Goal: Transaction & Acquisition: Purchase product/service

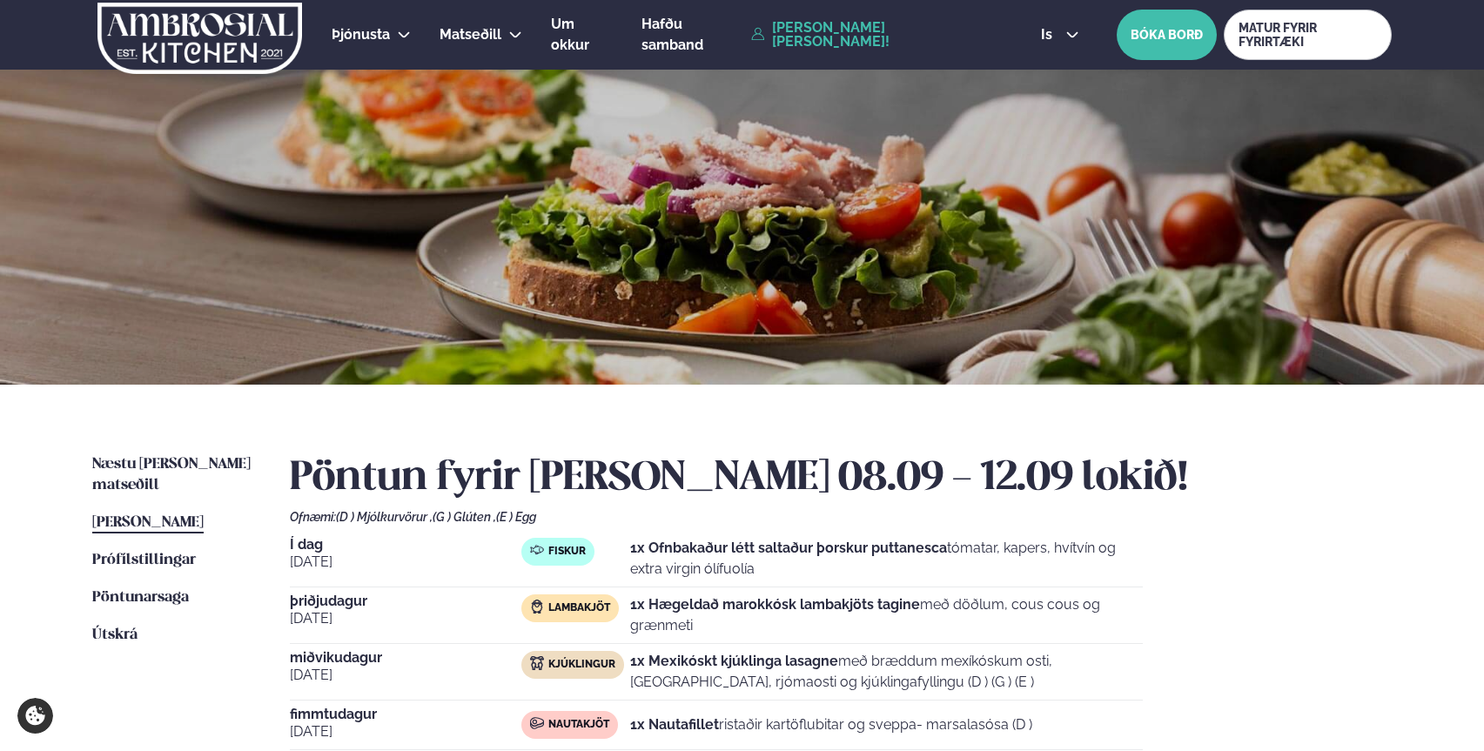
scroll to position [245, 0]
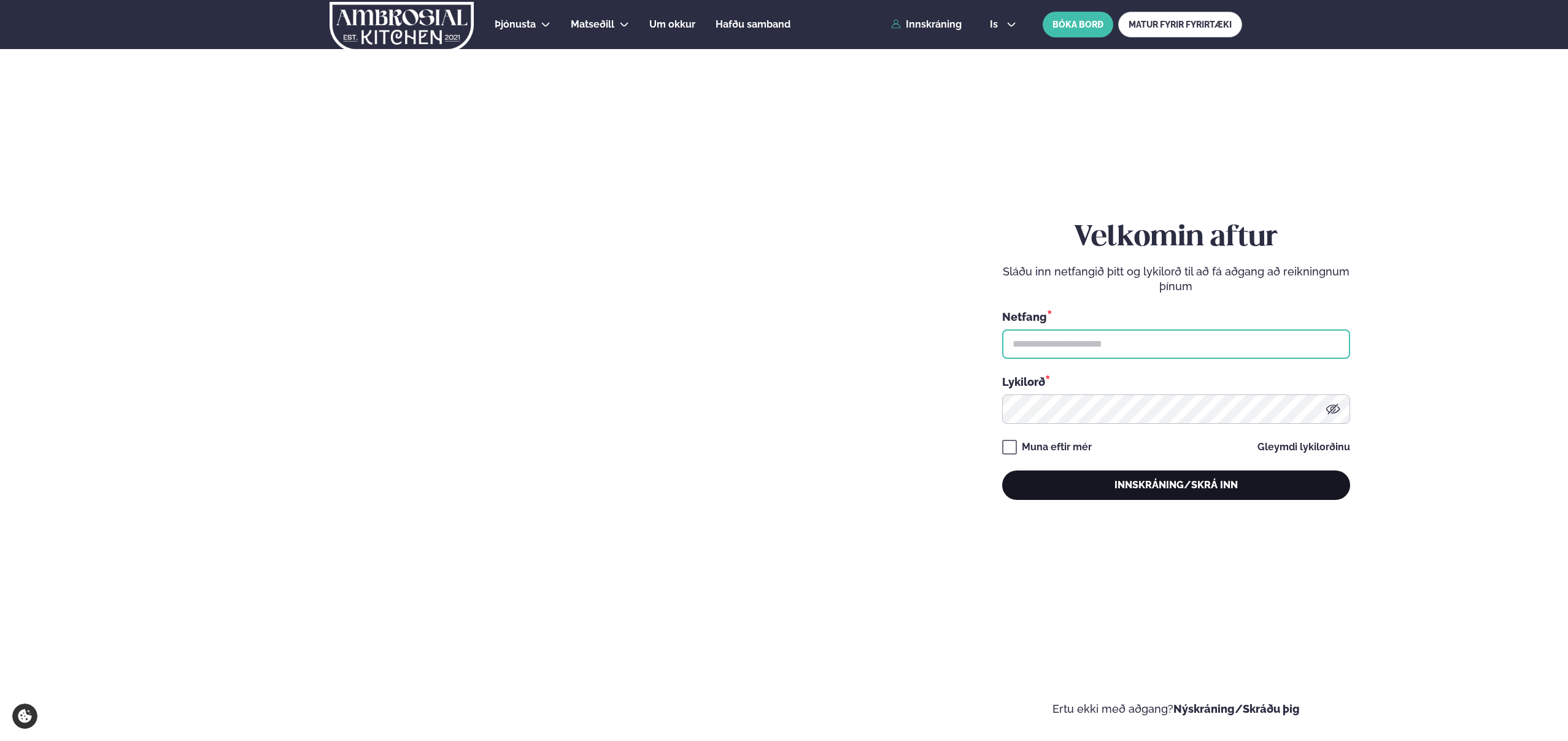
type input "**********"
click at [1186, 491] on button "Innskráning/Skrá inn" at bounding box center [1176, 485] width 348 height 30
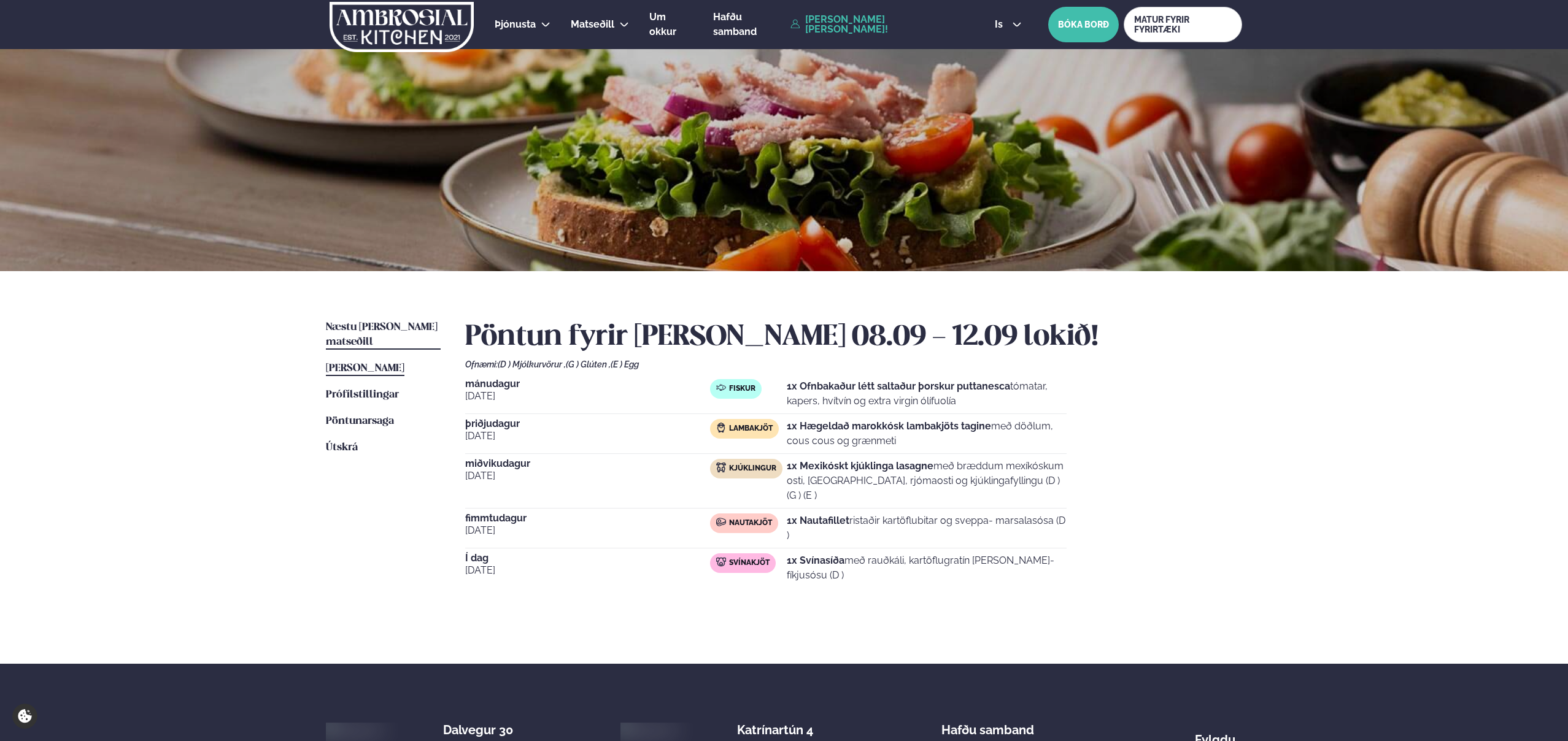
click at [375, 324] on span "Næstu [PERSON_NAME] matseðill" at bounding box center [382, 335] width 111 height 25
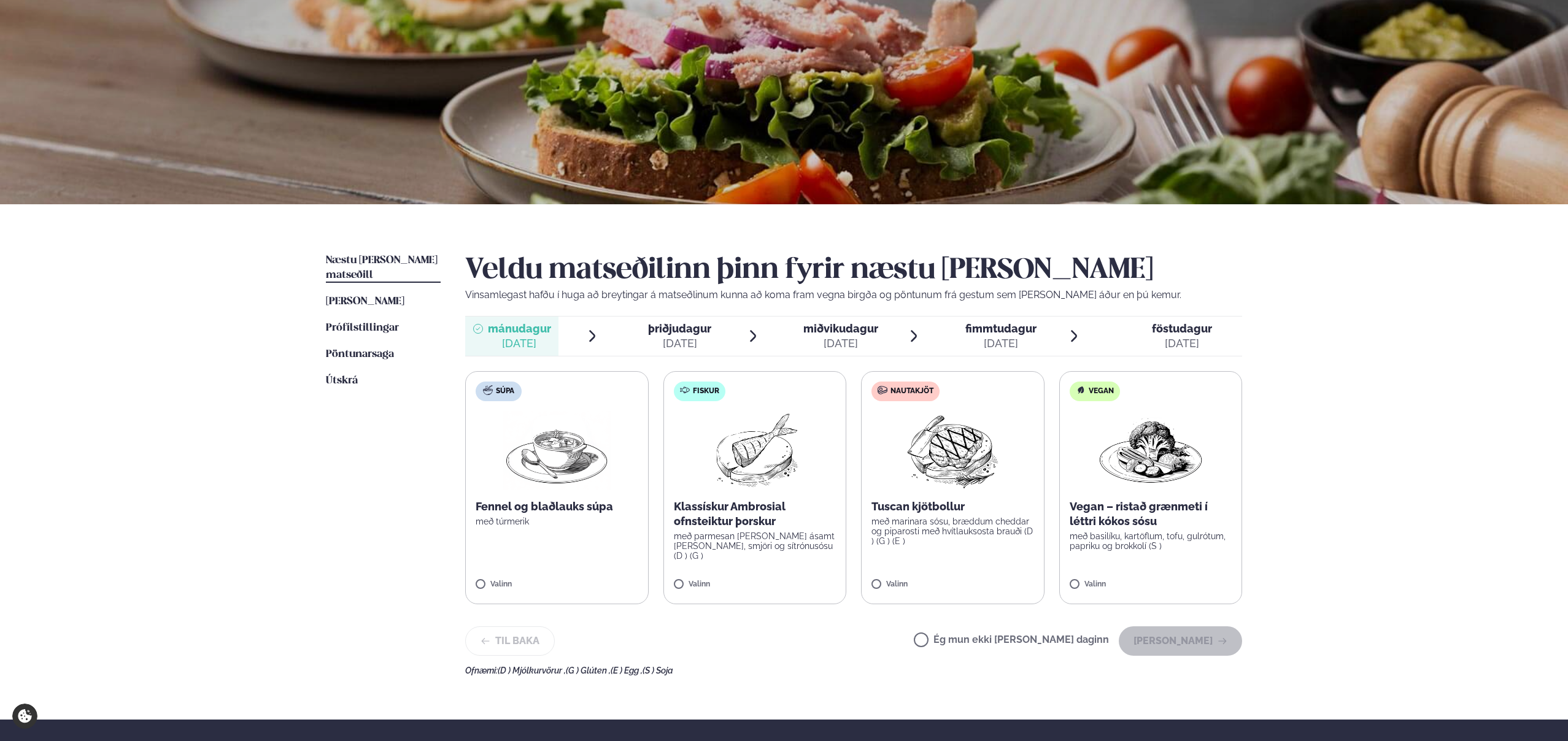
scroll to position [68, 0]
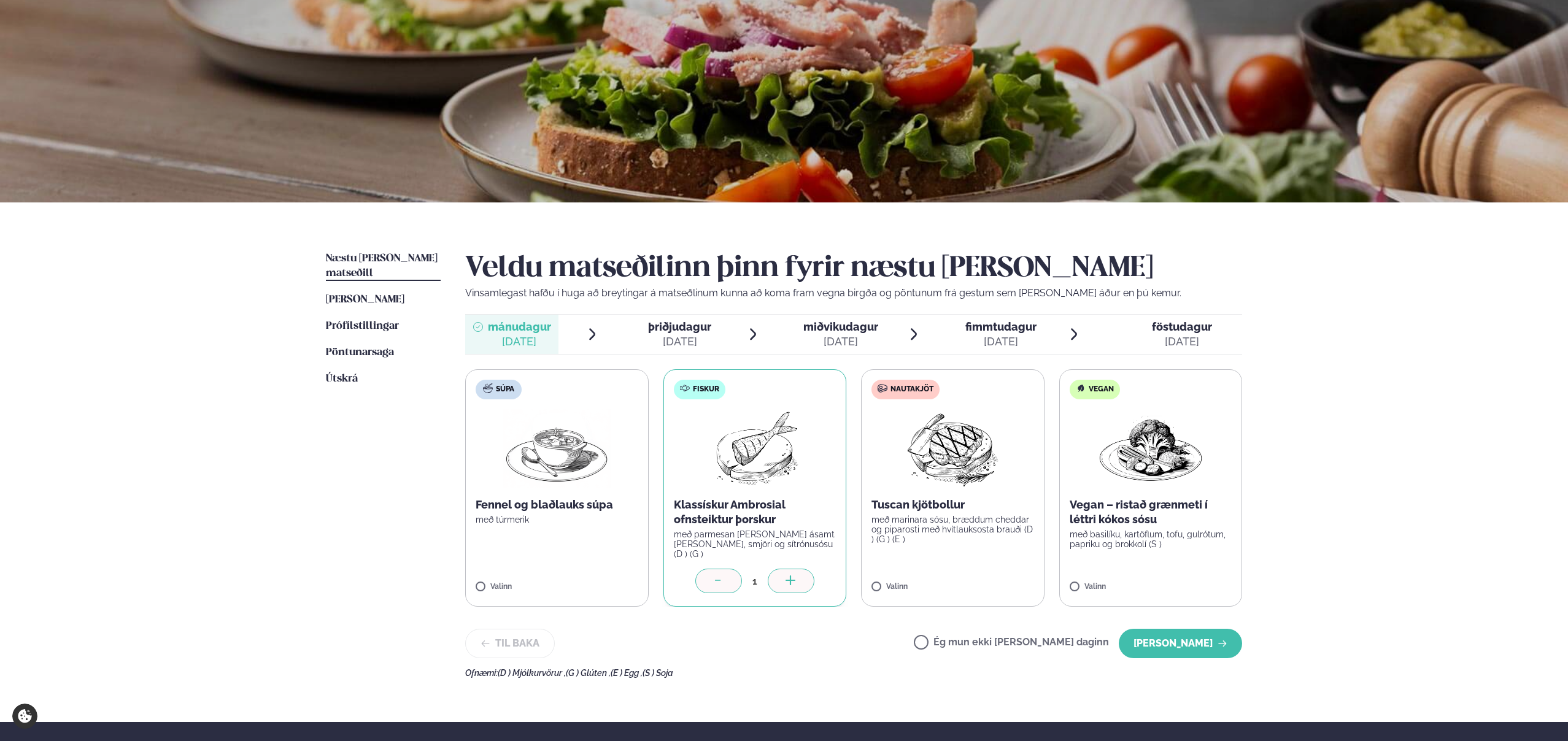
click at [667, 331] on span "þriðjudagur" at bounding box center [680, 326] width 63 height 13
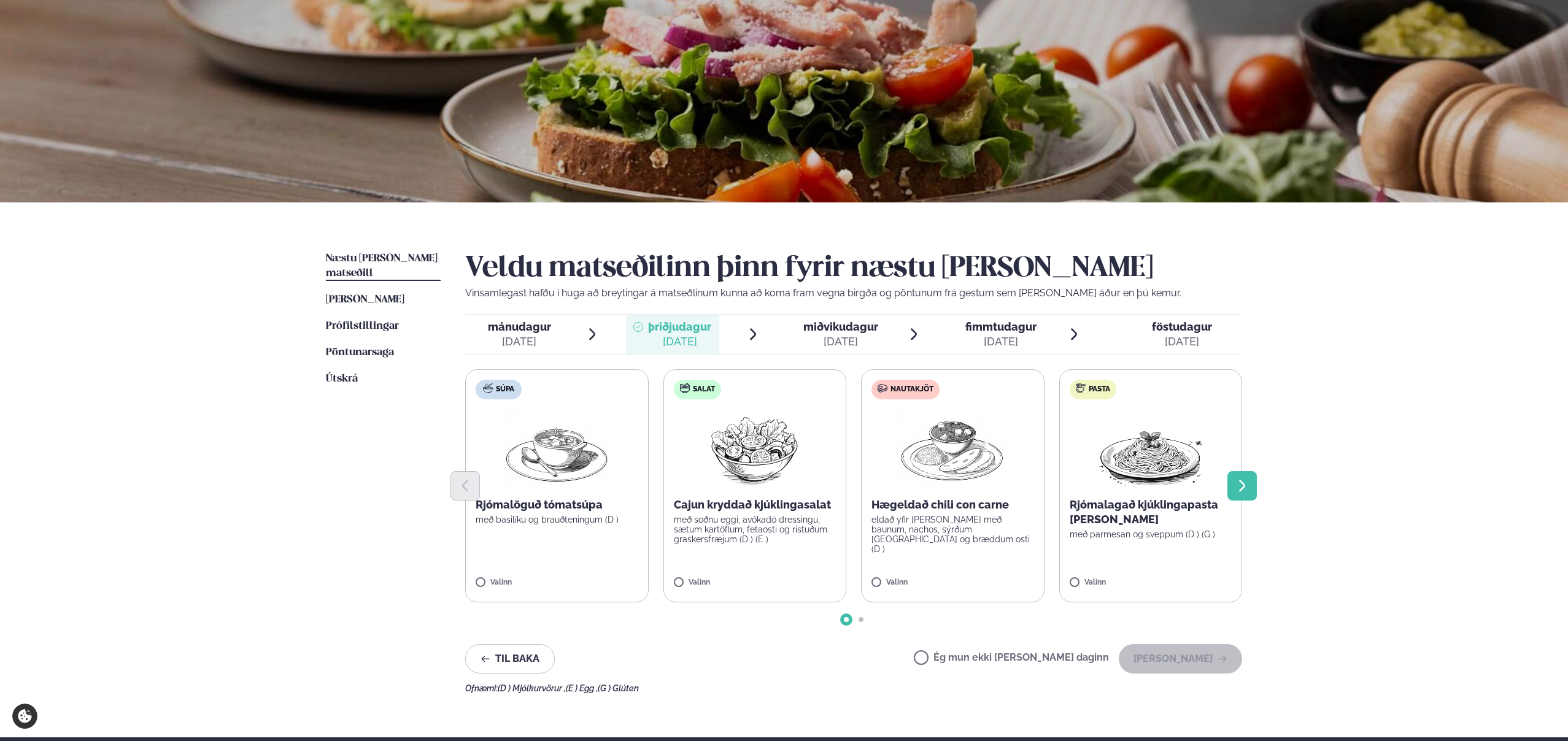
click at [1247, 482] on icon "Next slide" at bounding box center [1242, 486] width 15 height 15
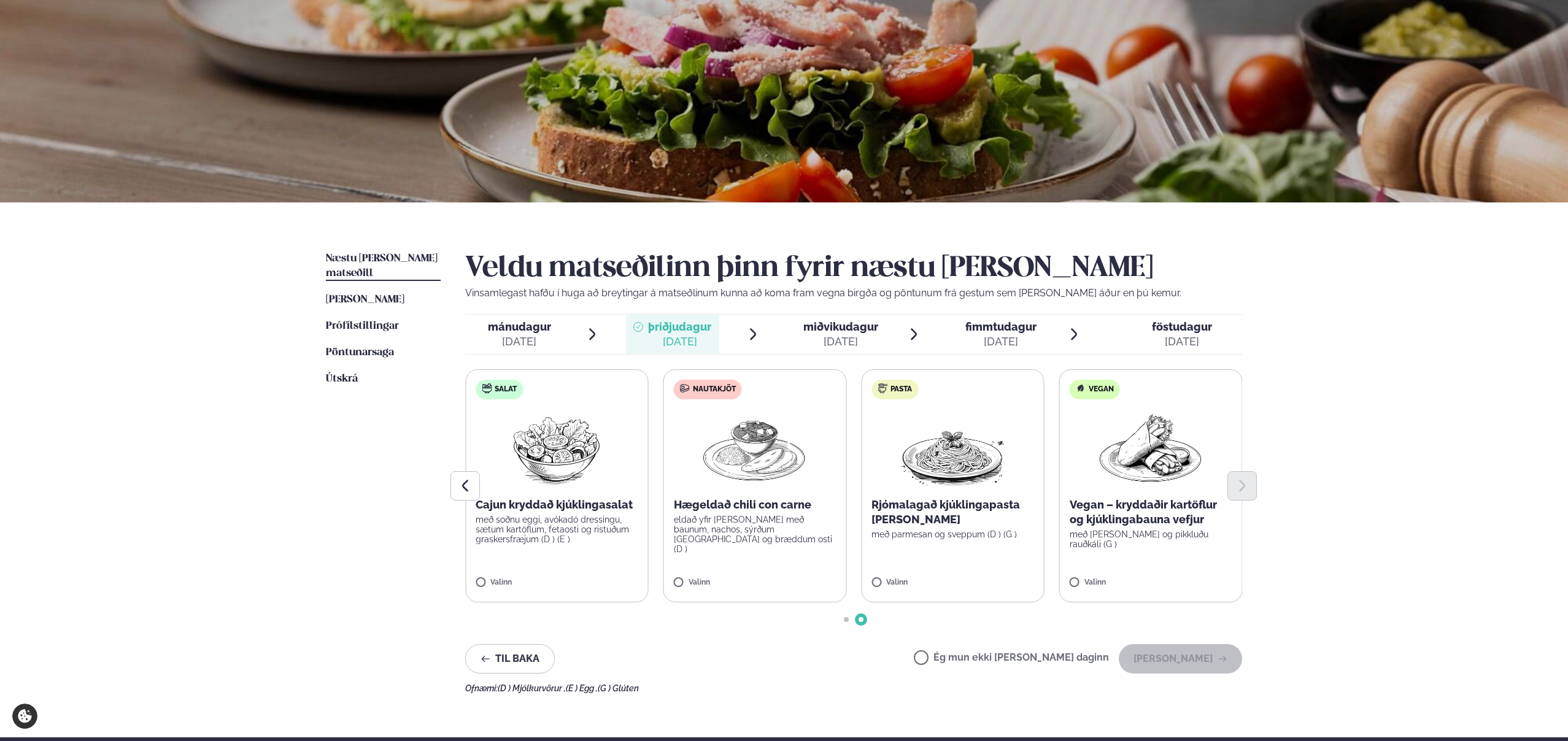
click at [712, 503] on p "Hægeldað chili con carne" at bounding box center [755, 505] width 163 height 15
click at [1159, 659] on button "Halda áfram" at bounding box center [1180, 659] width 123 height 30
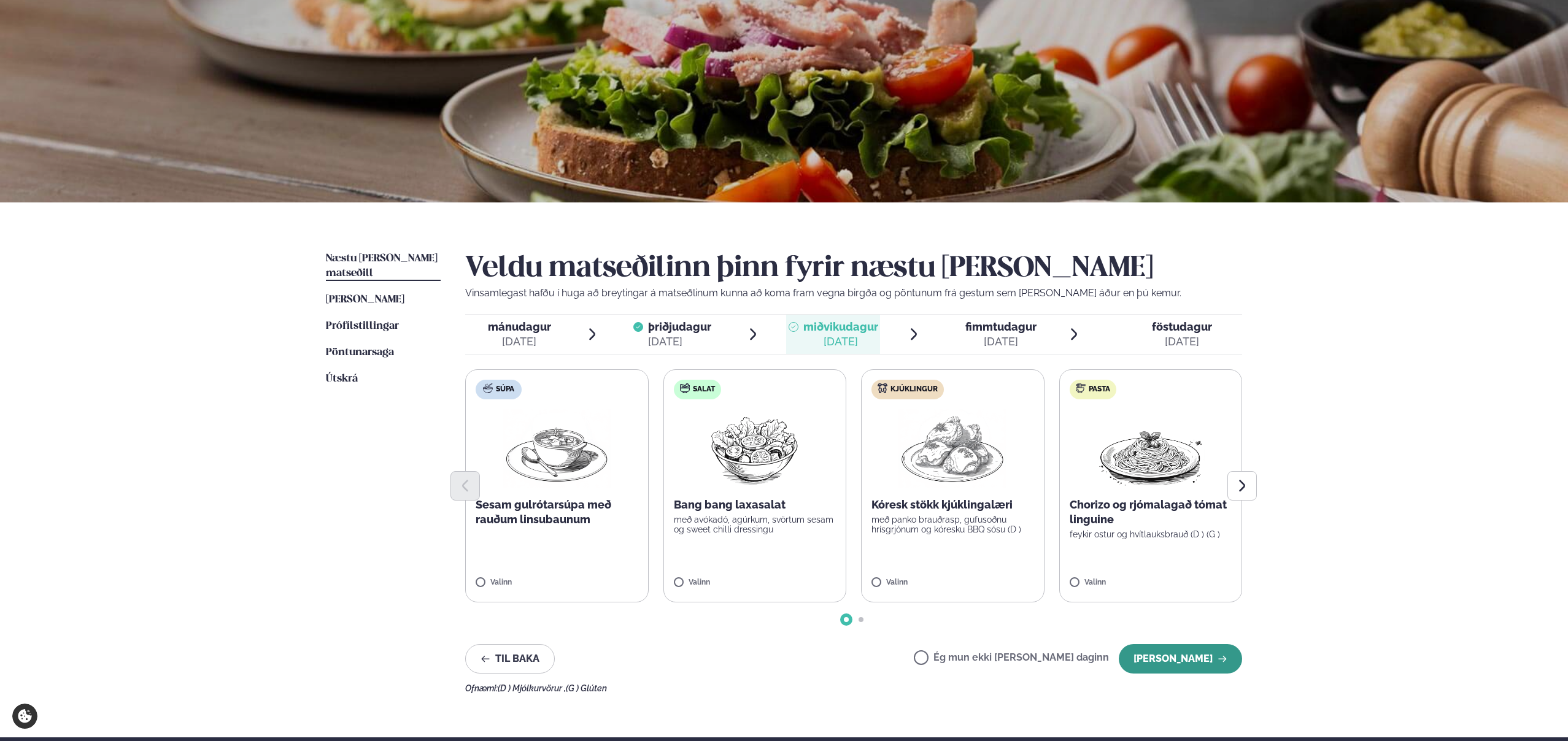
click at [1189, 657] on button "Halda áfram" at bounding box center [1180, 659] width 123 height 30
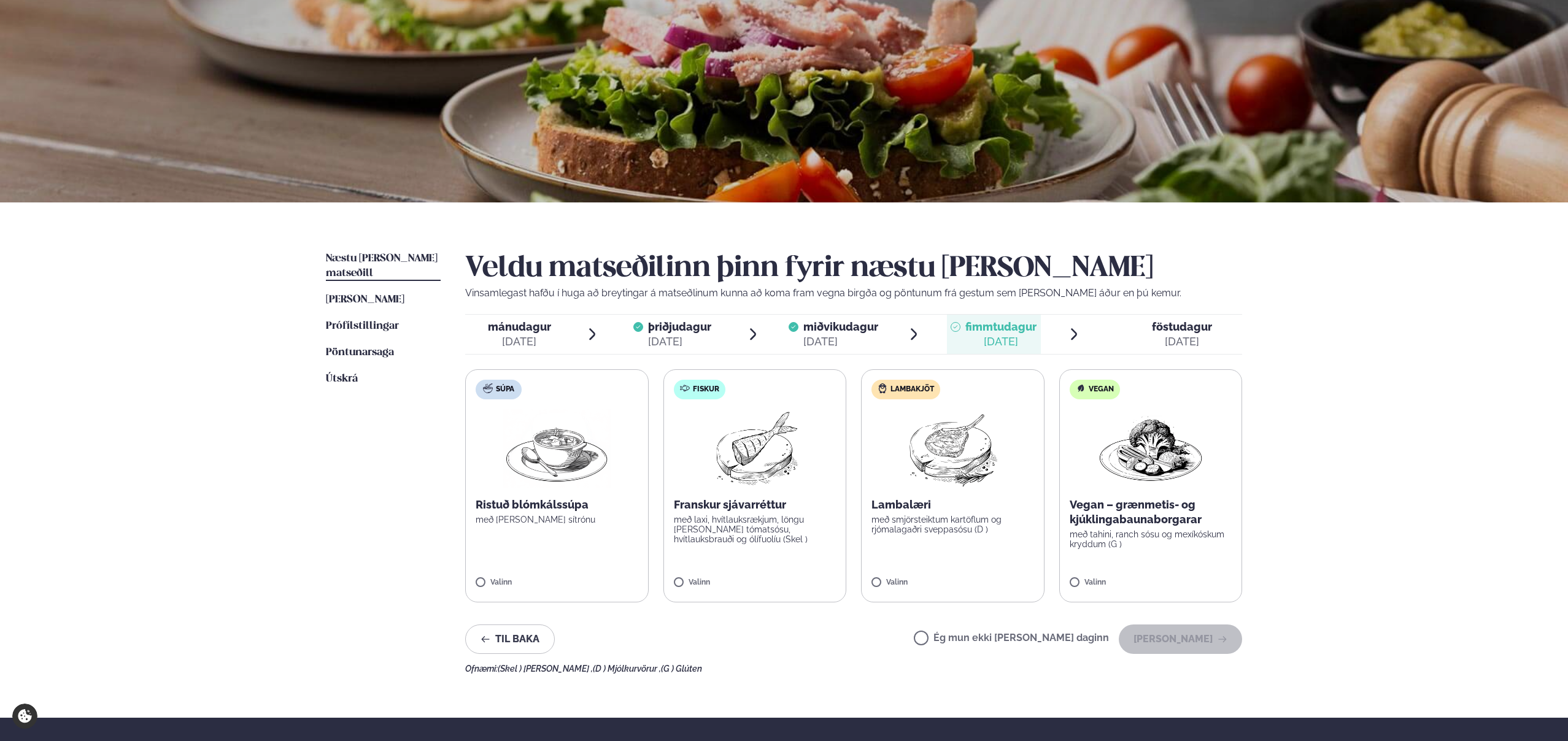
click at [964, 637] on label "Ég mun ekki borða þann daginn" at bounding box center [1011, 639] width 195 height 13
click at [1177, 634] on button "Halda áfram" at bounding box center [1180, 639] width 123 height 30
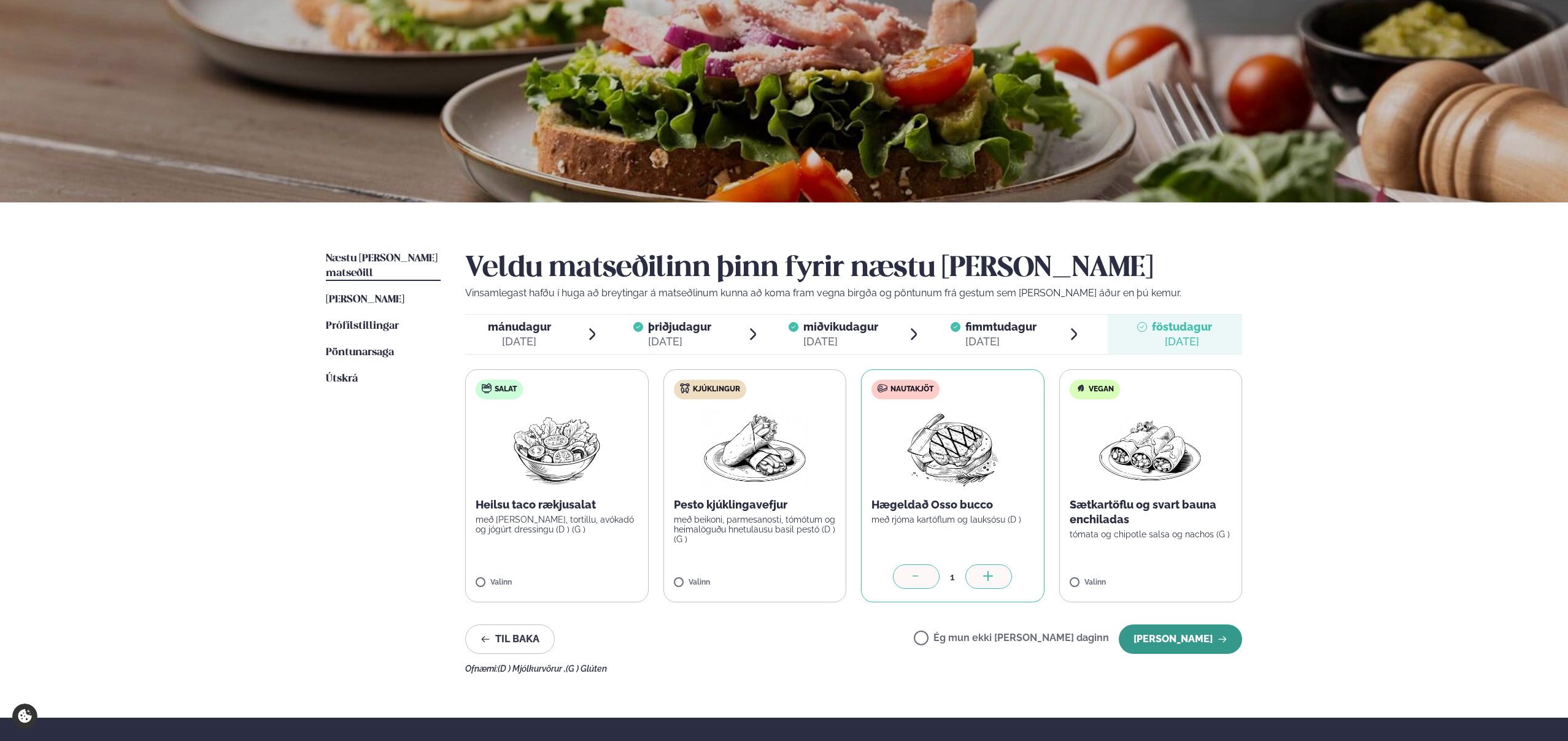
click at [1175, 641] on button "Halda áfram" at bounding box center [1180, 639] width 123 height 30
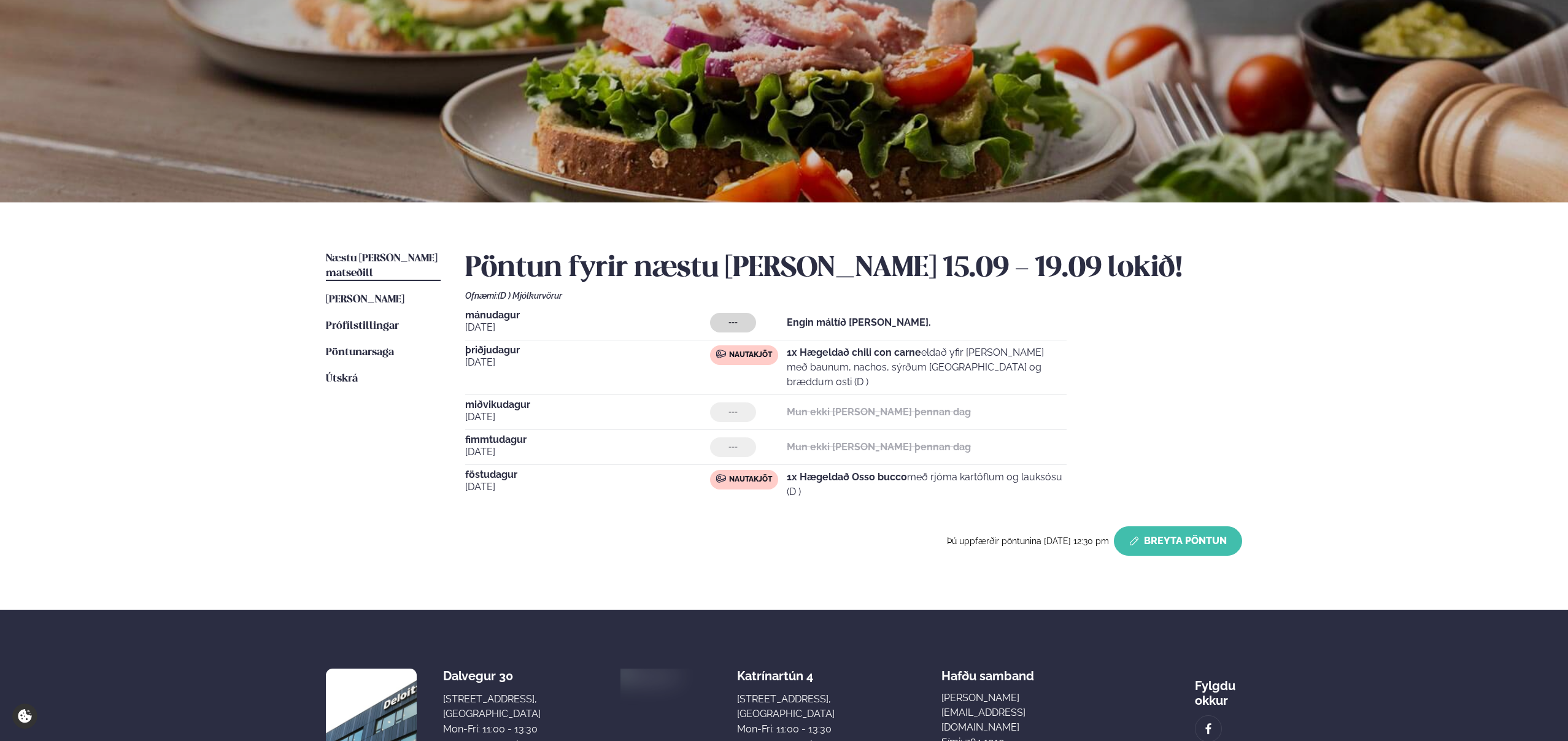
click at [1167, 527] on button "Breyta Pöntun" at bounding box center [1178, 541] width 128 height 30
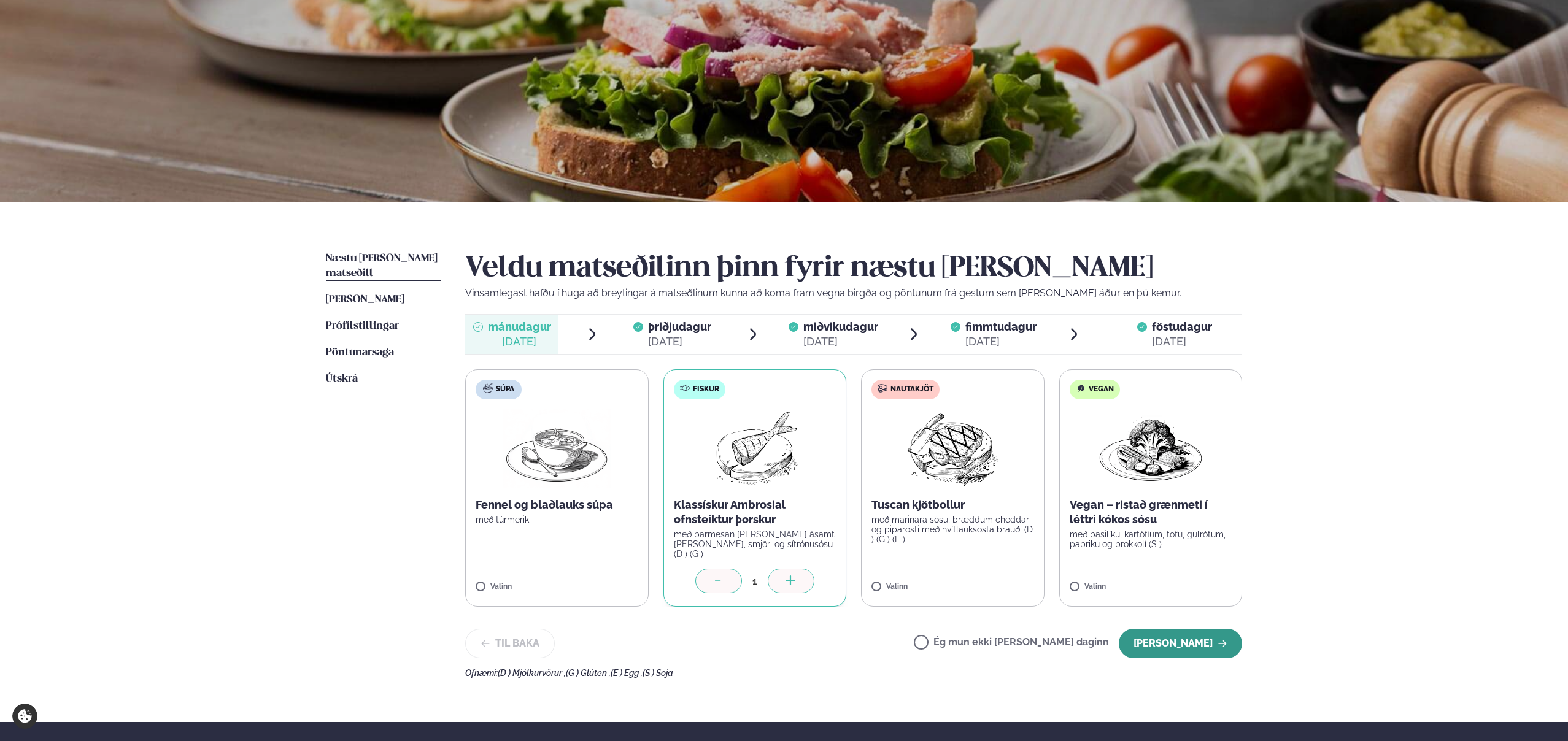
click at [1193, 642] on button "Halda áfram" at bounding box center [1180, 644] width 123 height 30
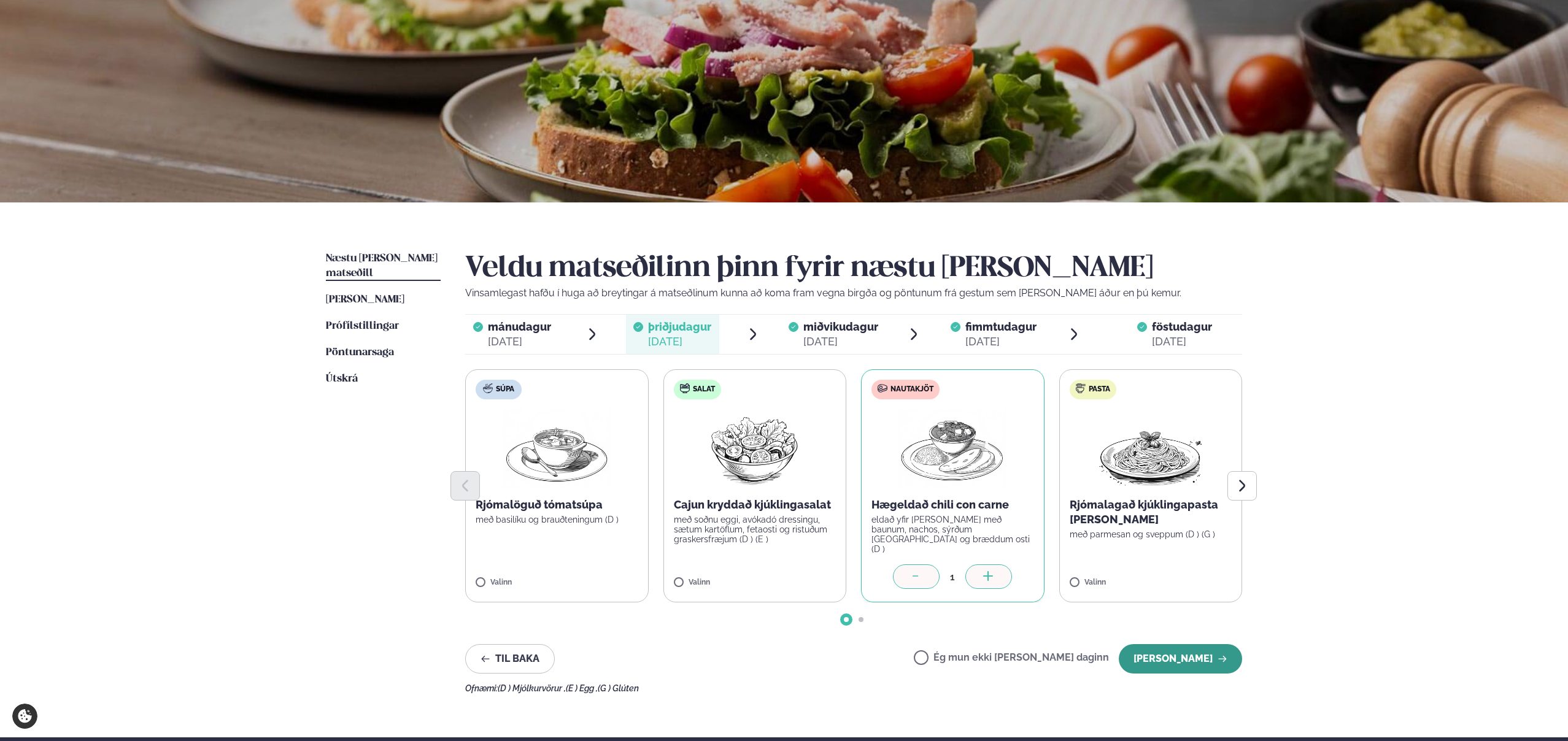
click at [1189, 663] on button "Halda áfram" at bounding box center [1180, 659] width 123 height 30
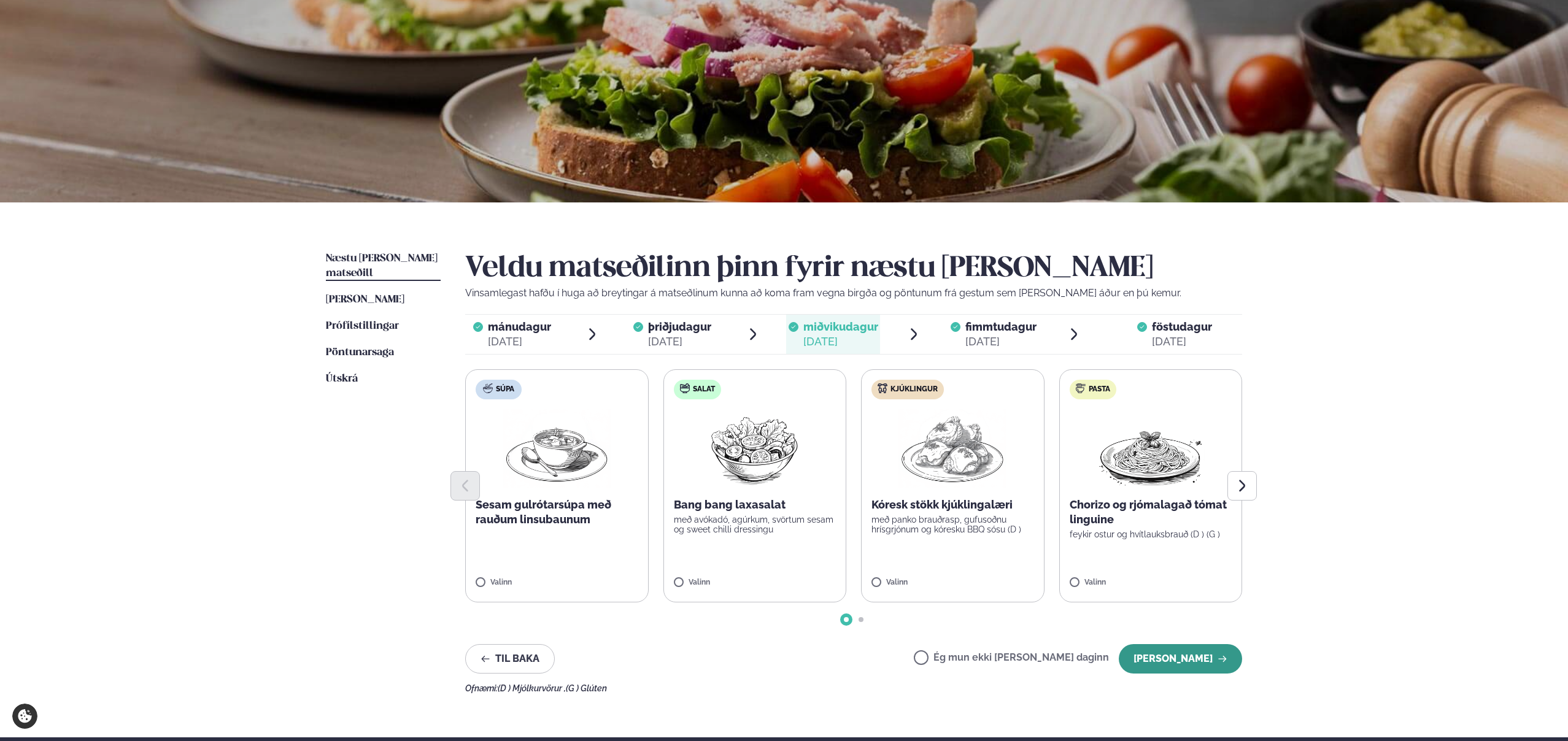
click at [1190, 663] on button "Halda áfram" at bounding box center [1180, 659] width 123 height 30
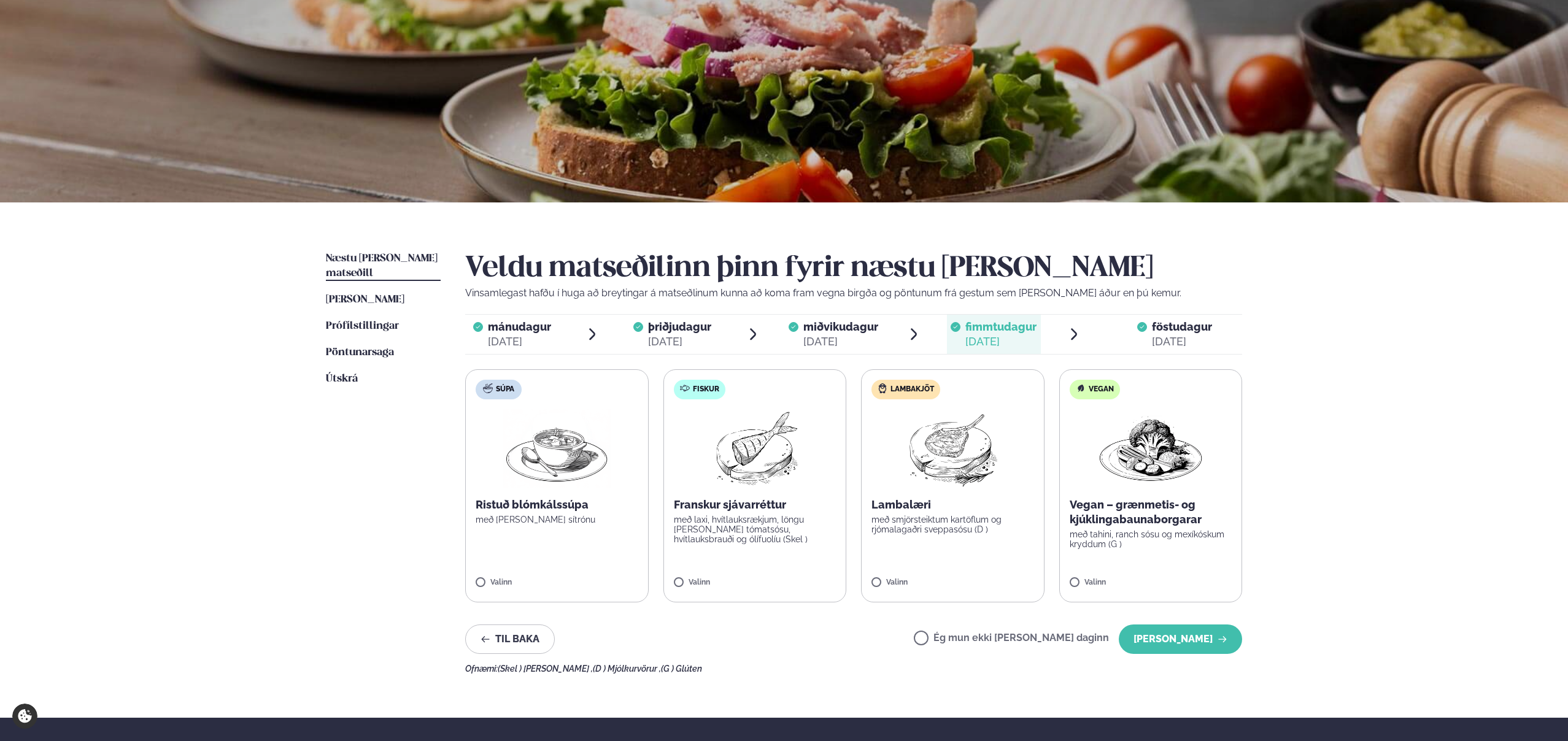
click at [1190, 663] on div "Ofnæmi: (Skel ) Skelfiskur , (D ) Mjólkurvörur , (G ) Glúten" at bounding box center [854, 668] width 777 height 10
click at [1190, 640] on button "Halda áfram" at bounding box center [1180, 639] width 123 height 30
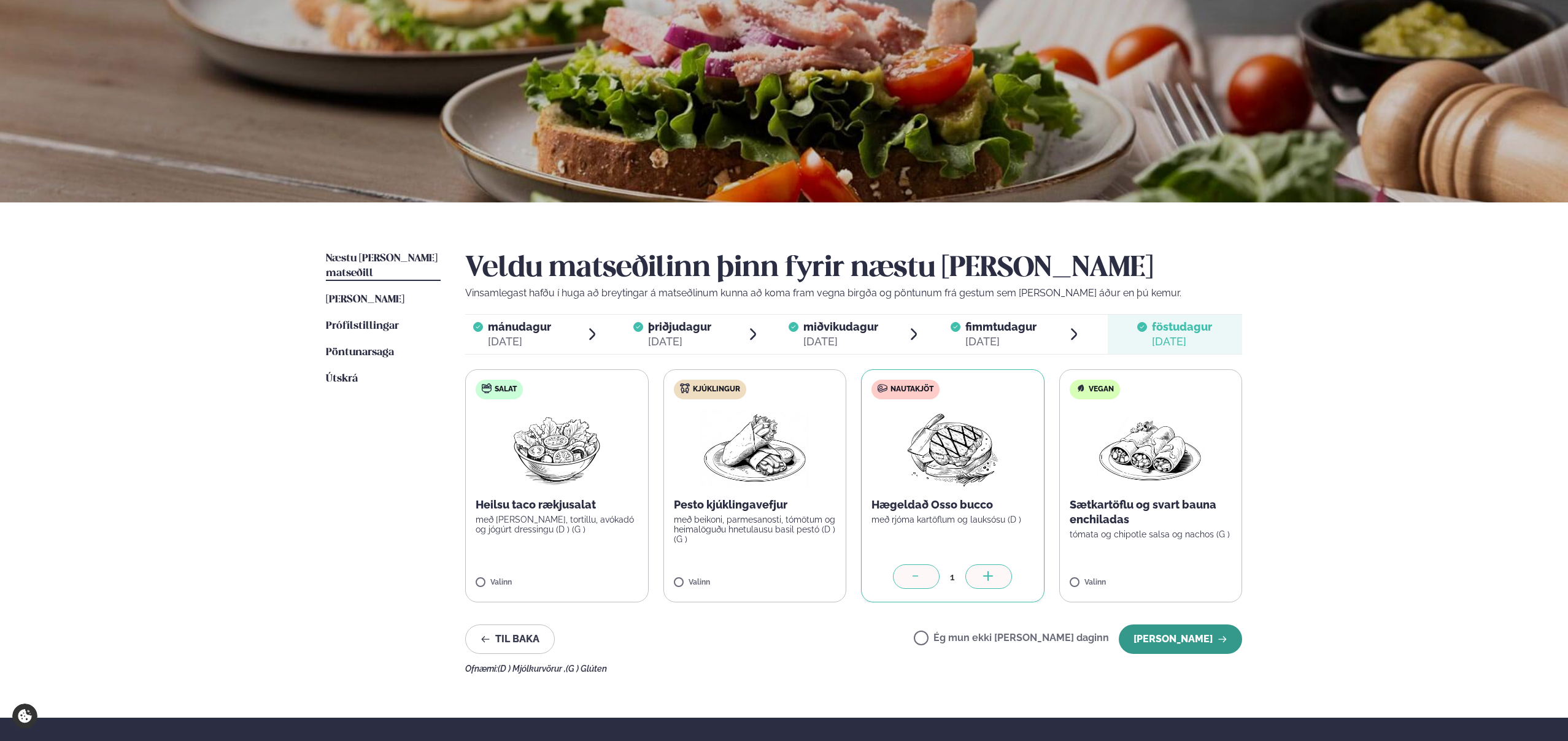
click at [1190, 637] on button "Halda áfram" at bounding box center [1180, 639] width 123 height 30
